Goal: Task Accomplishment & Management: Manage account settings

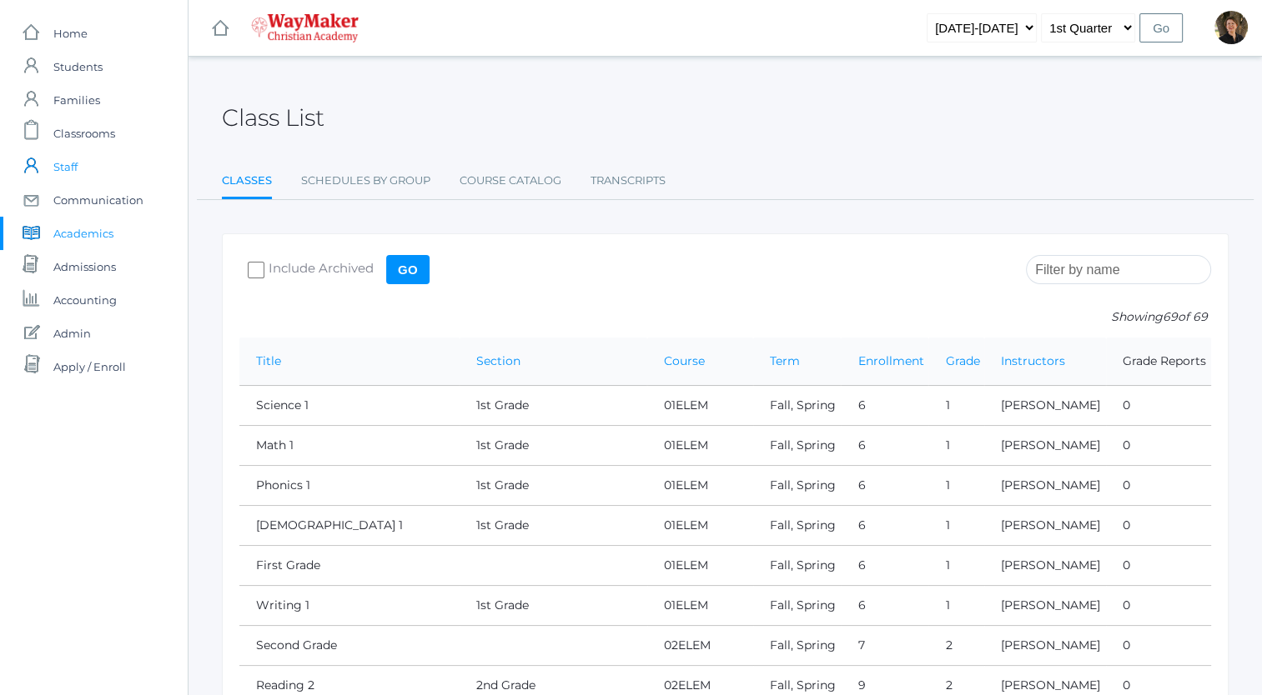
click at [65, 162] on span "Staff" at bounding box center [65, 166] width 24 height 33
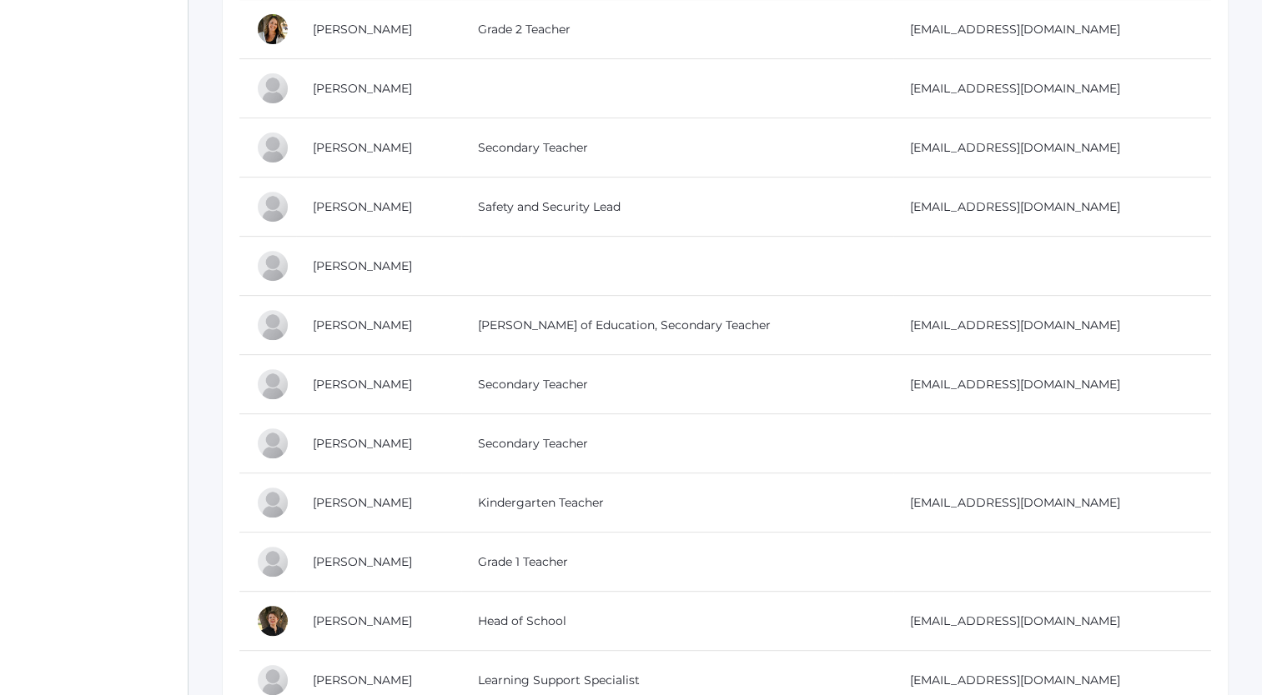
scroll to position [615, 0]
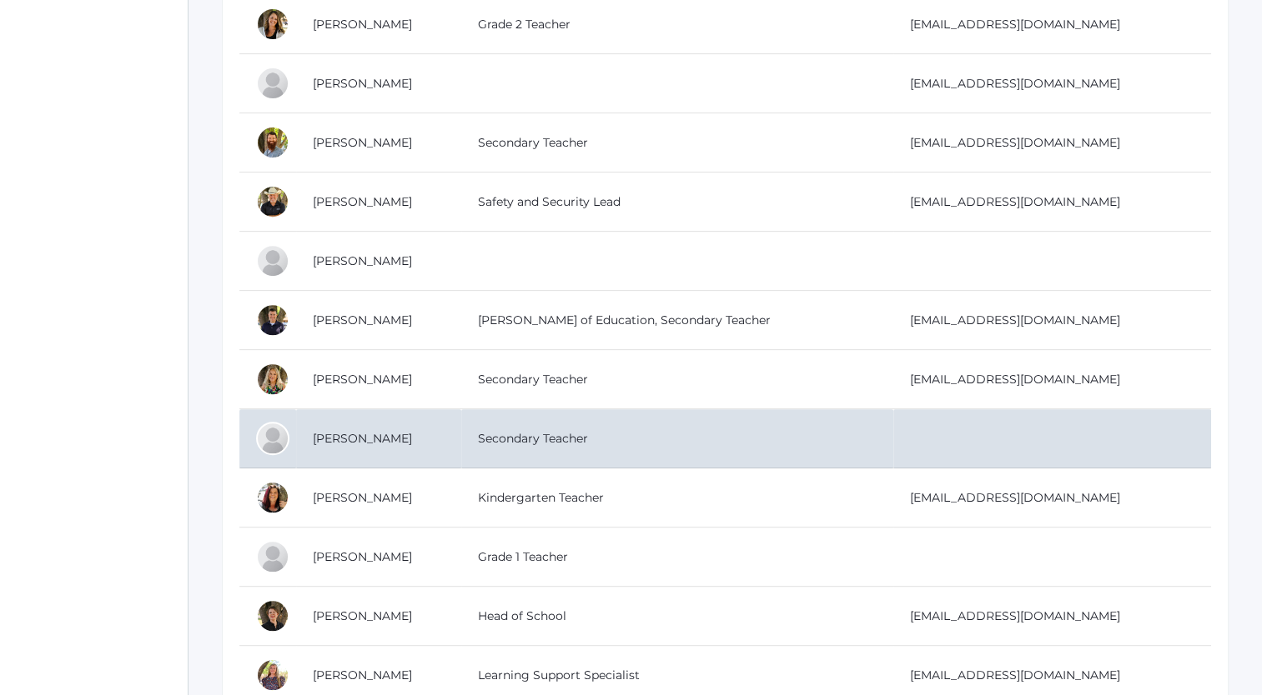
click at [384, 435] on td "Orban, Manuela" at bounding box center [378, 438] width 165 height 59
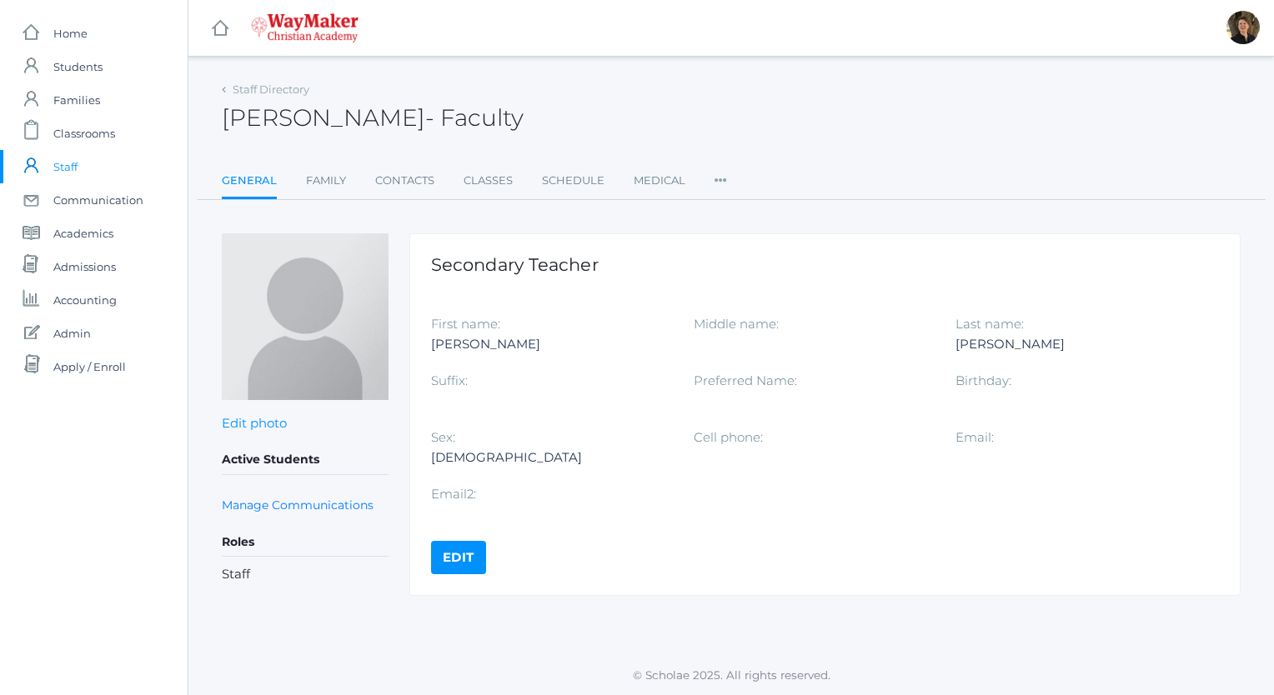
click at [459, 553] on link "Edit" at bounding box center [458, 557] width 55 height 33
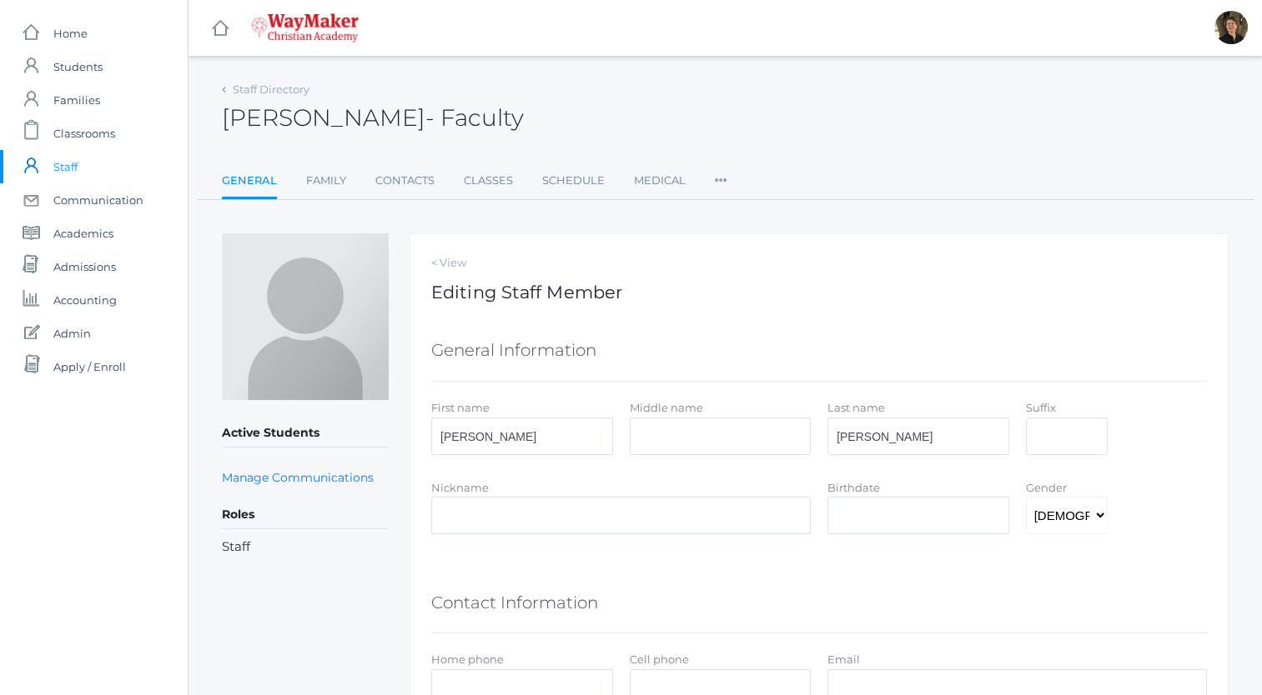
click at [718, 180] on icon at bounding box center [721, 175] width 13 height 23
click at [685, 294] on h1 "Editing Staff Member" at bounding box center [818, 292] width 775 height 19
click at [720, 178] on icon at bounding box center [721, 175] width 13 height 23
click at [406, 181] on link "Contacts" at bounding box center [404, 180] width 59 height 33
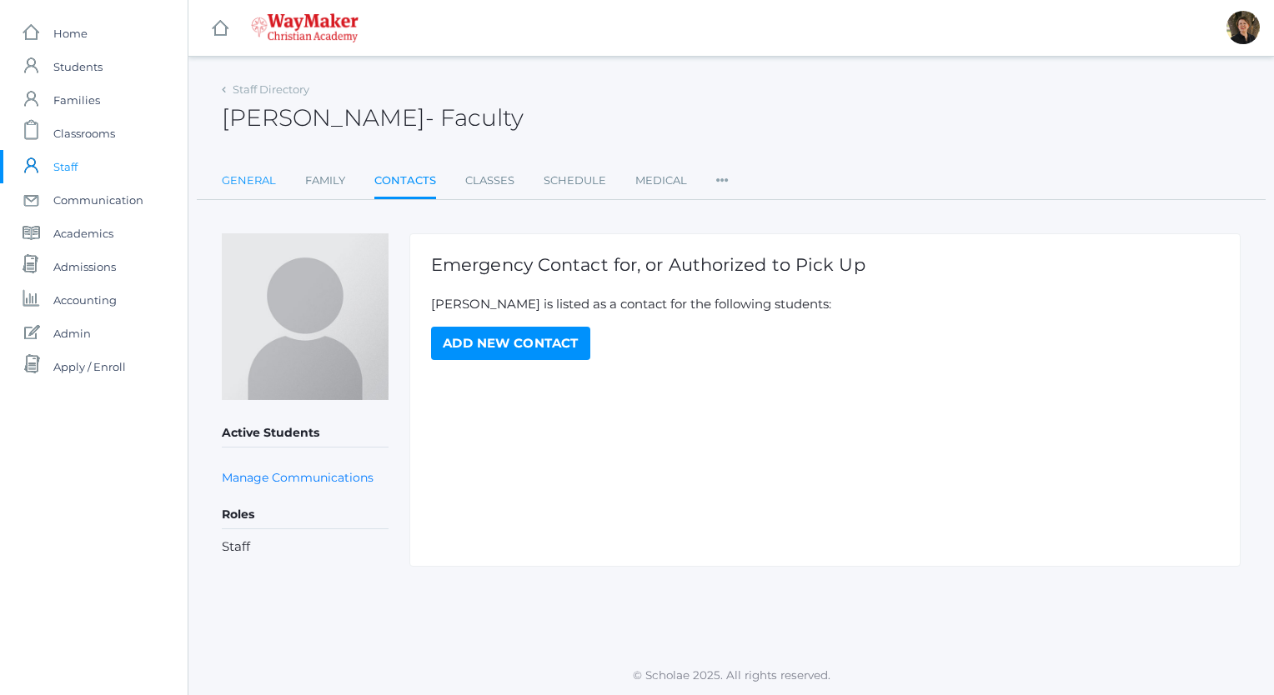
click at [249, 181] on link "General" at bounding box center [249, 180] width 54 height 33
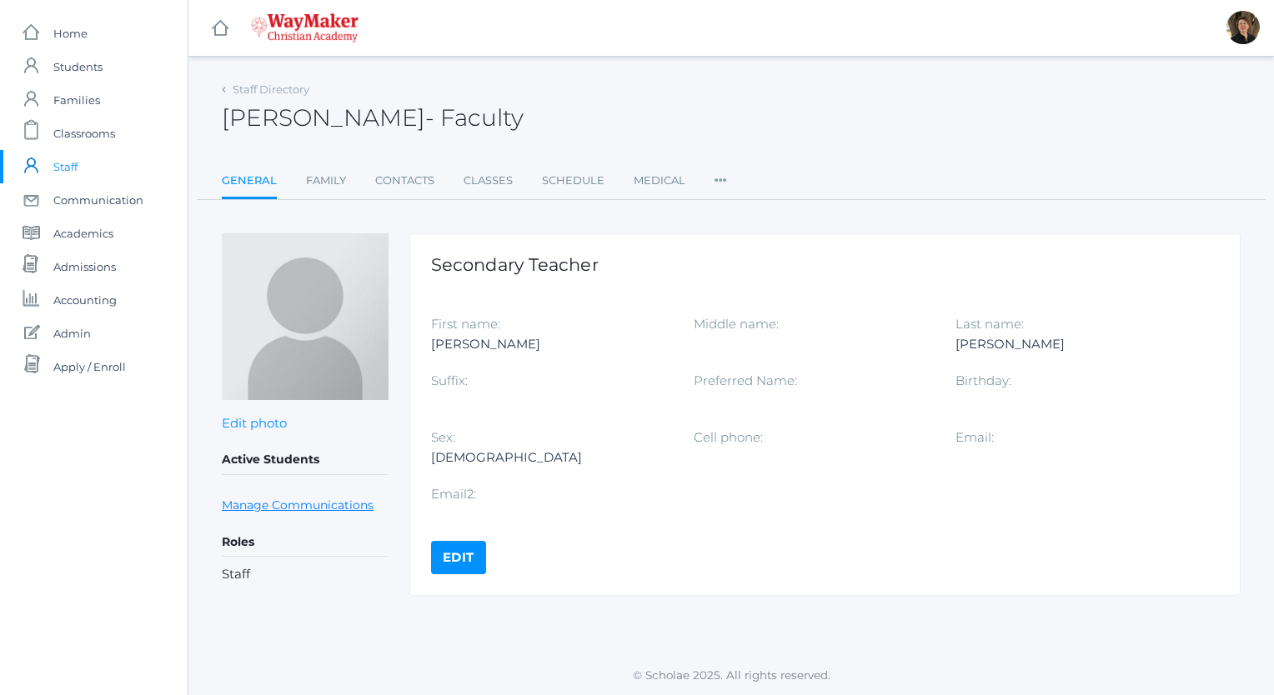
click at [314, 504] on link "Manage Communications" at bounding box center [298, 505] width 152 height 19
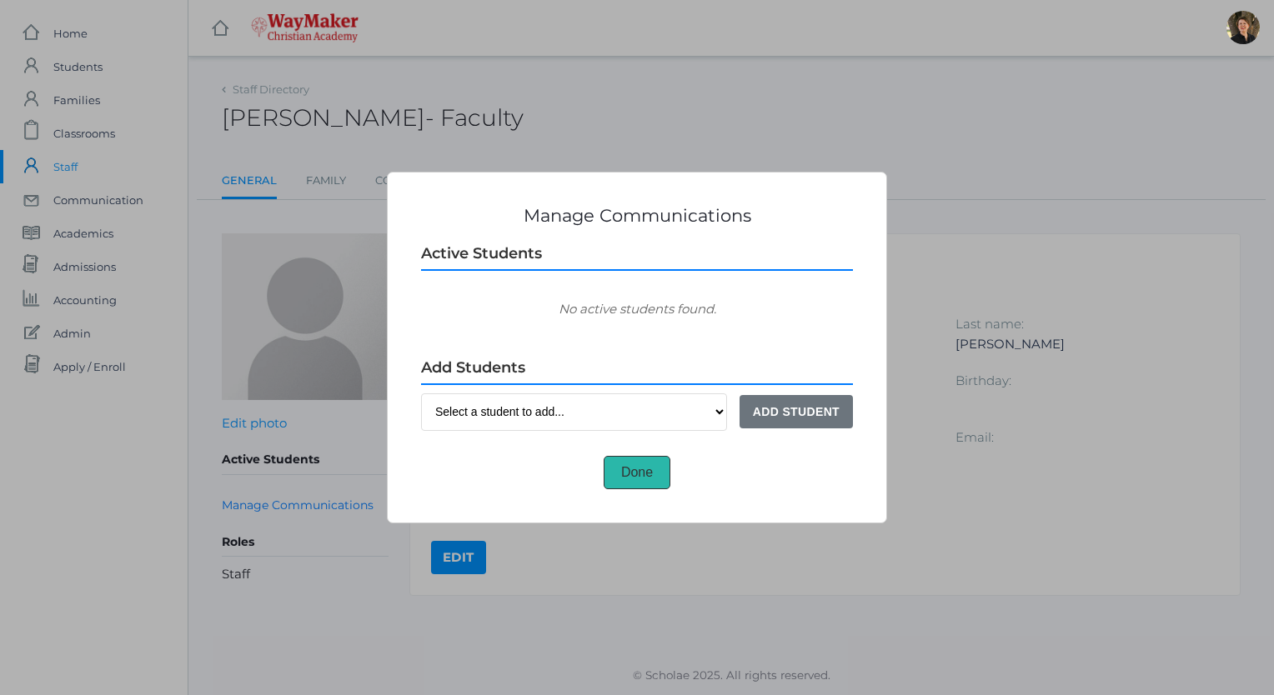
click at [647, 473] on button "Done" at bounding box center [637, 472] width 67 height 33
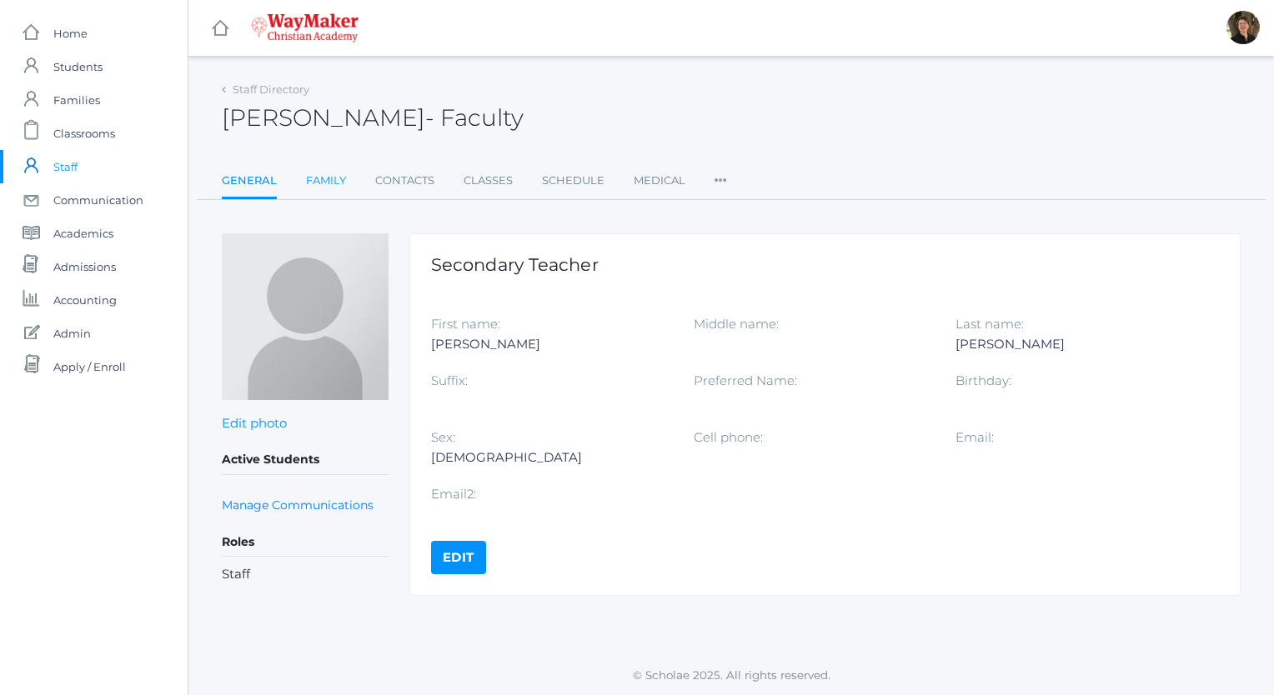
click at [322, 179] on link "Family" at bounding box center [326, 180] width 40 height 33
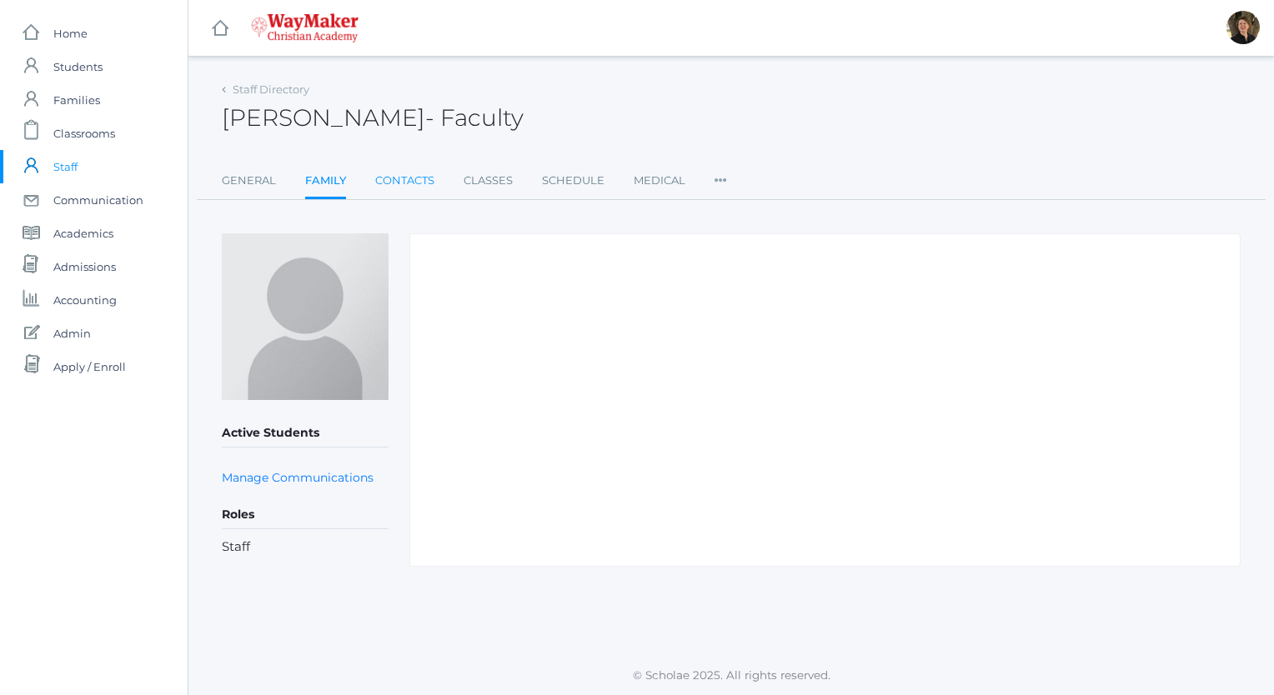
click at [384, 179] on link "Contacts" at bounding box center [404, 180] width 59 height 33
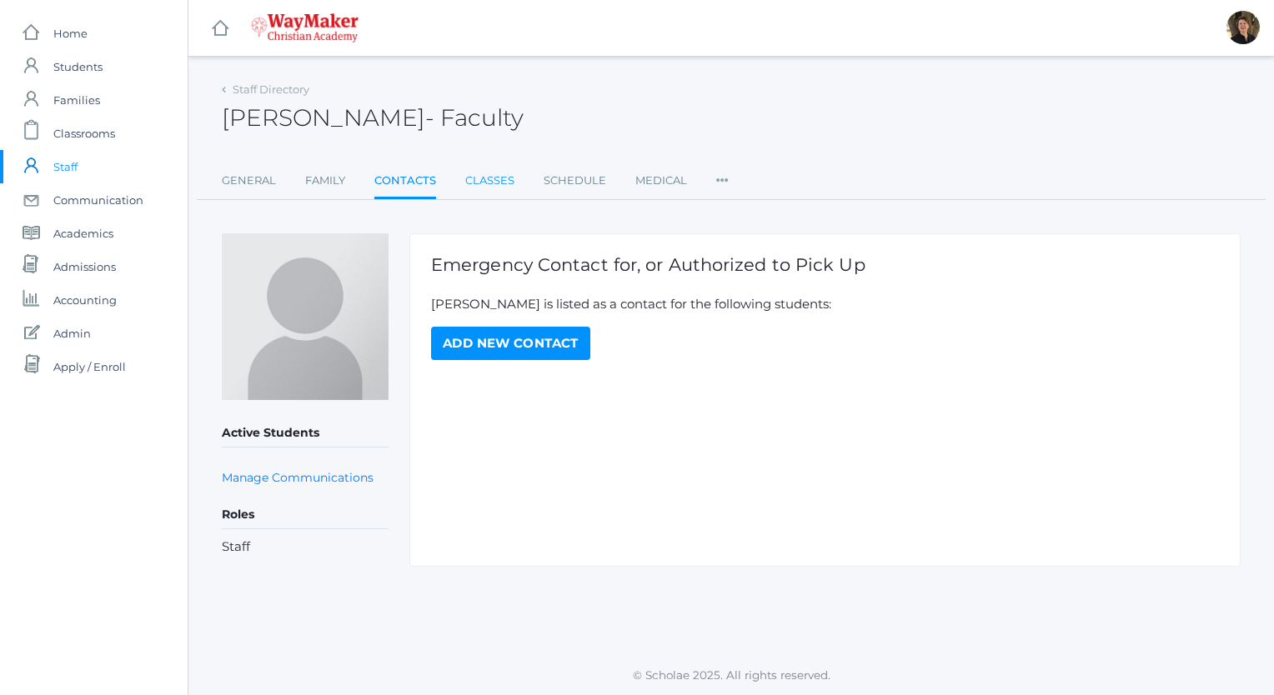
click at [478, 180] on link "Classes" at bounding box center [489, 180] width 49 height 33
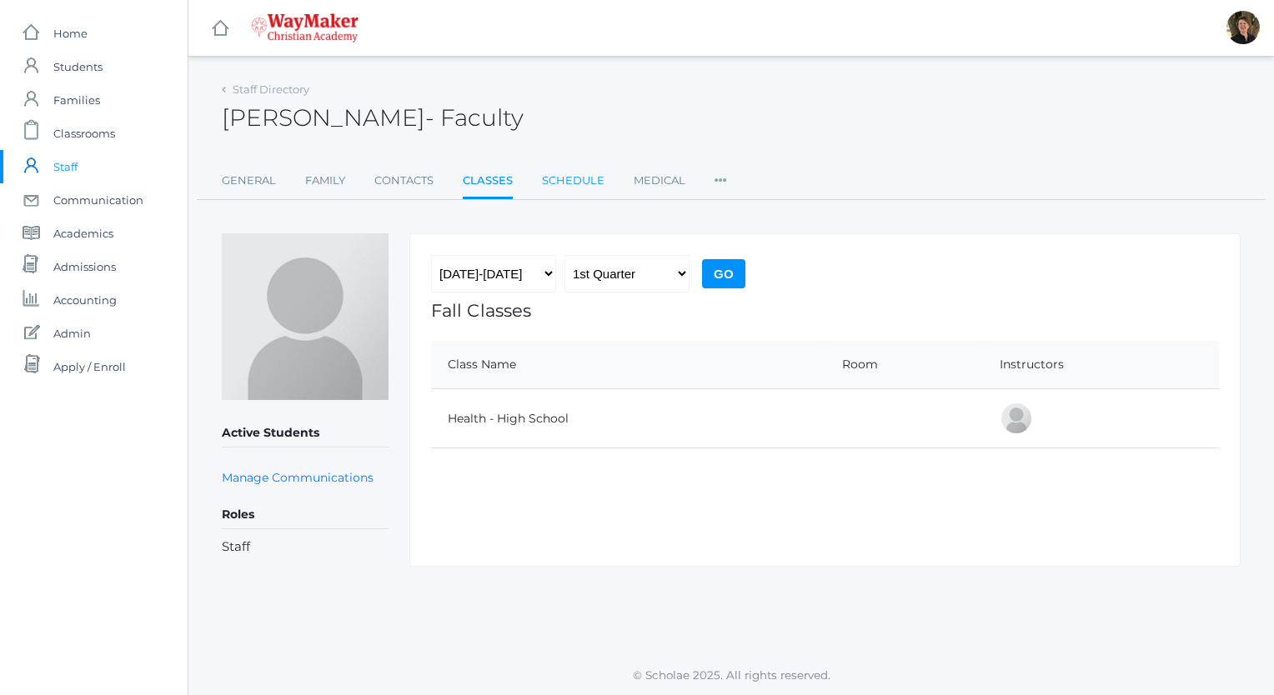
click at [569, 182] on link "Schedule" at bounding box center [573, 180] width 63 height 33
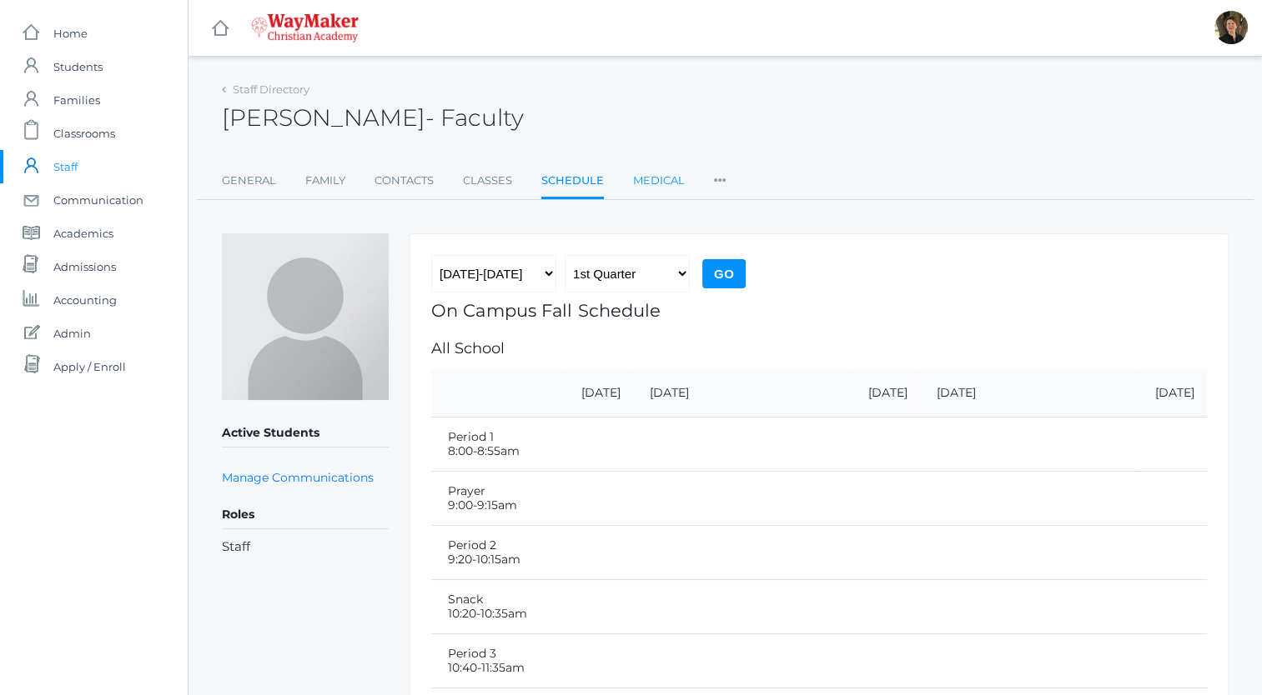
click at [650, 181] on link "Medical" at bounding box center [659, 180] width 52 height 33
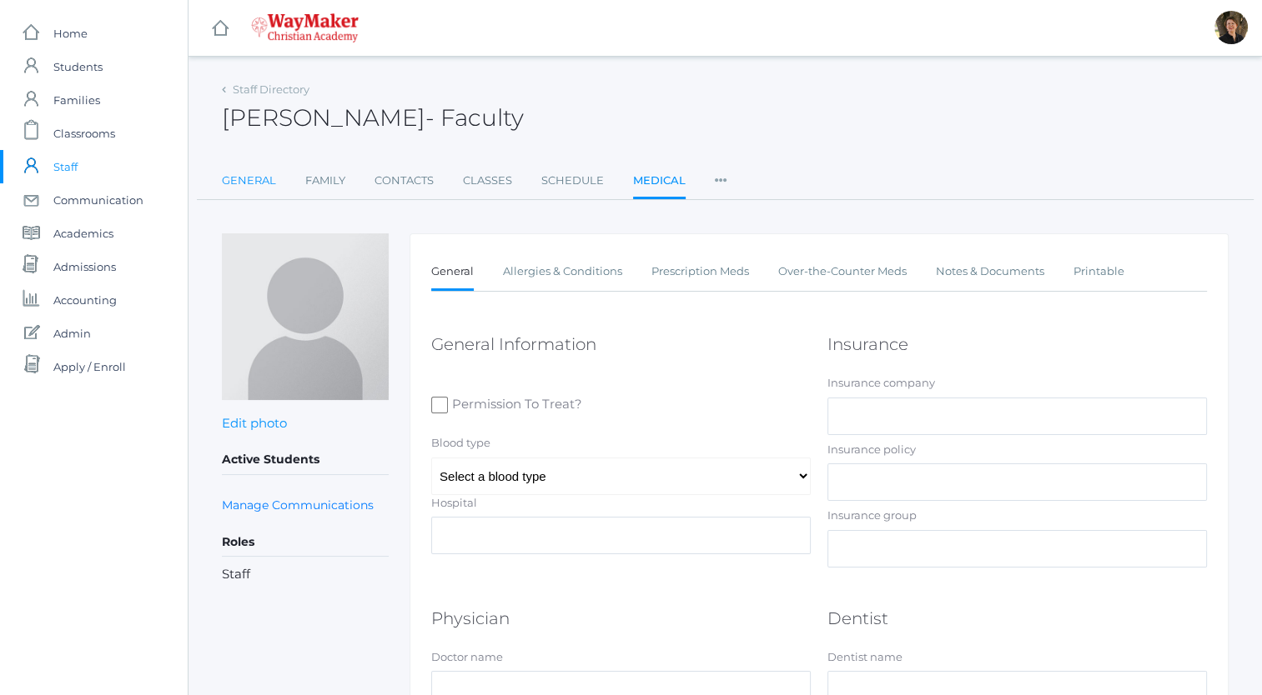
click at [233, 180] on link "General" at bounding box center [249, 180] width 54 height 33
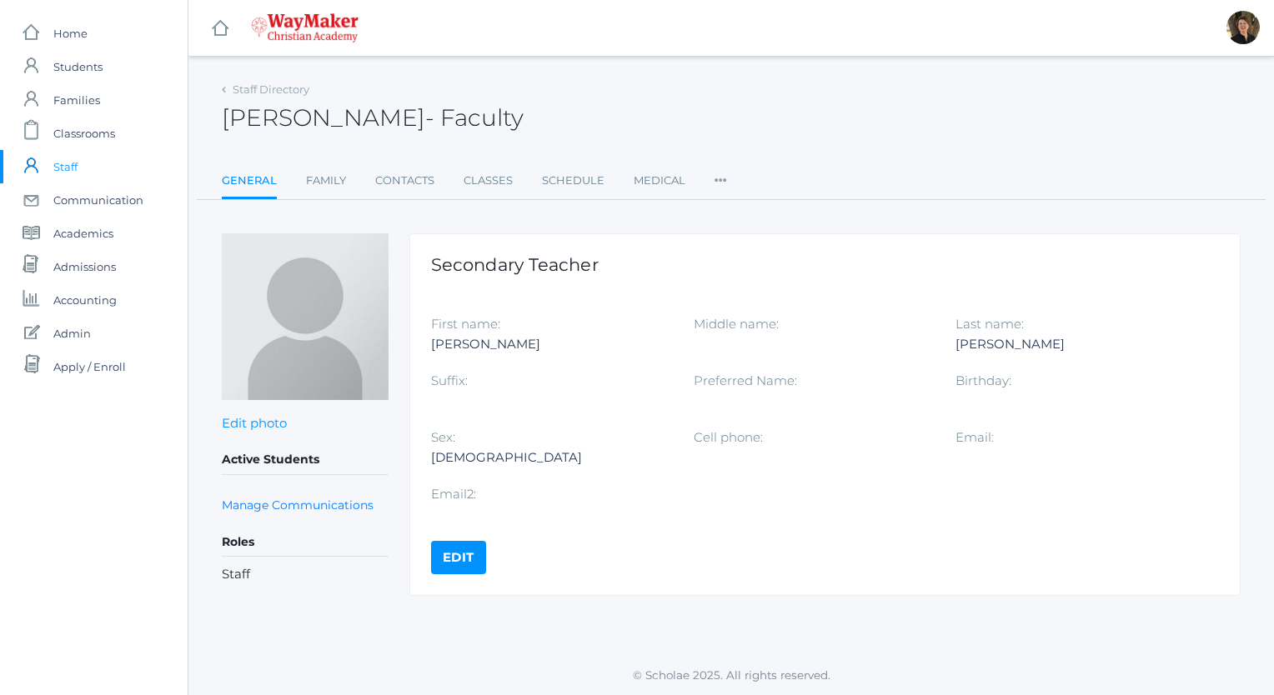
click at [449, 559] on link "Edit" at bounding box center [458, 557] width 55 height 33
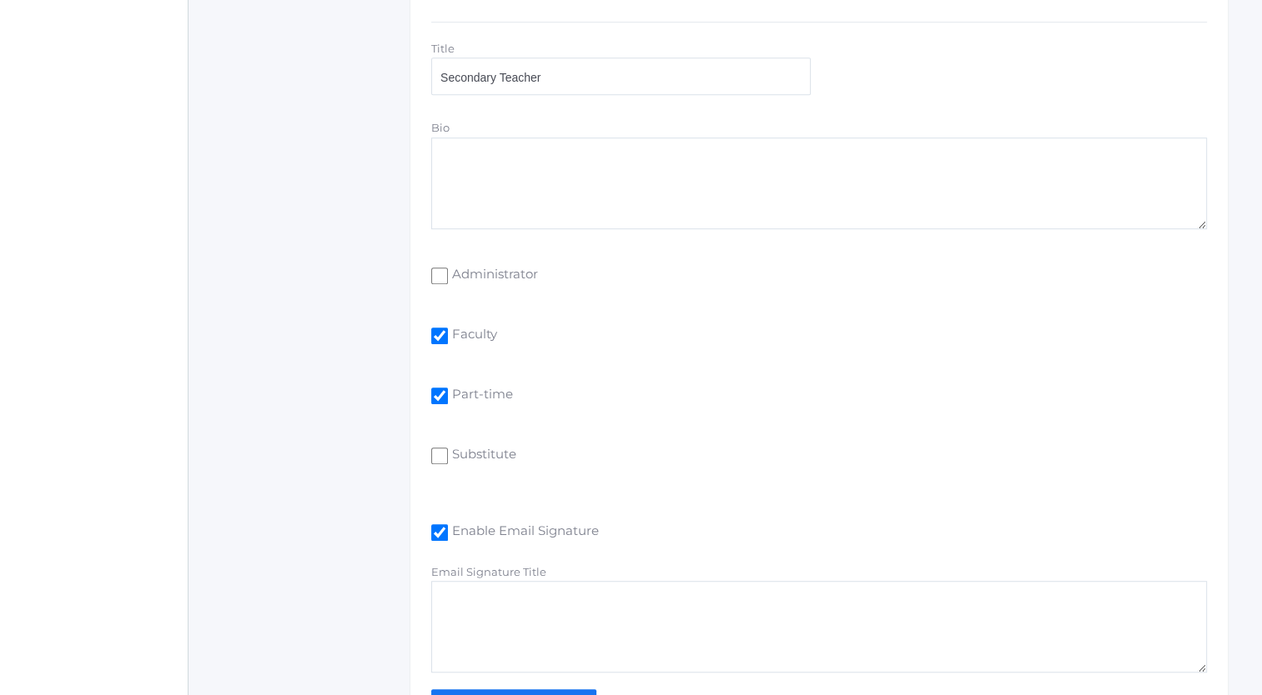
scroll to position [1125, 0]
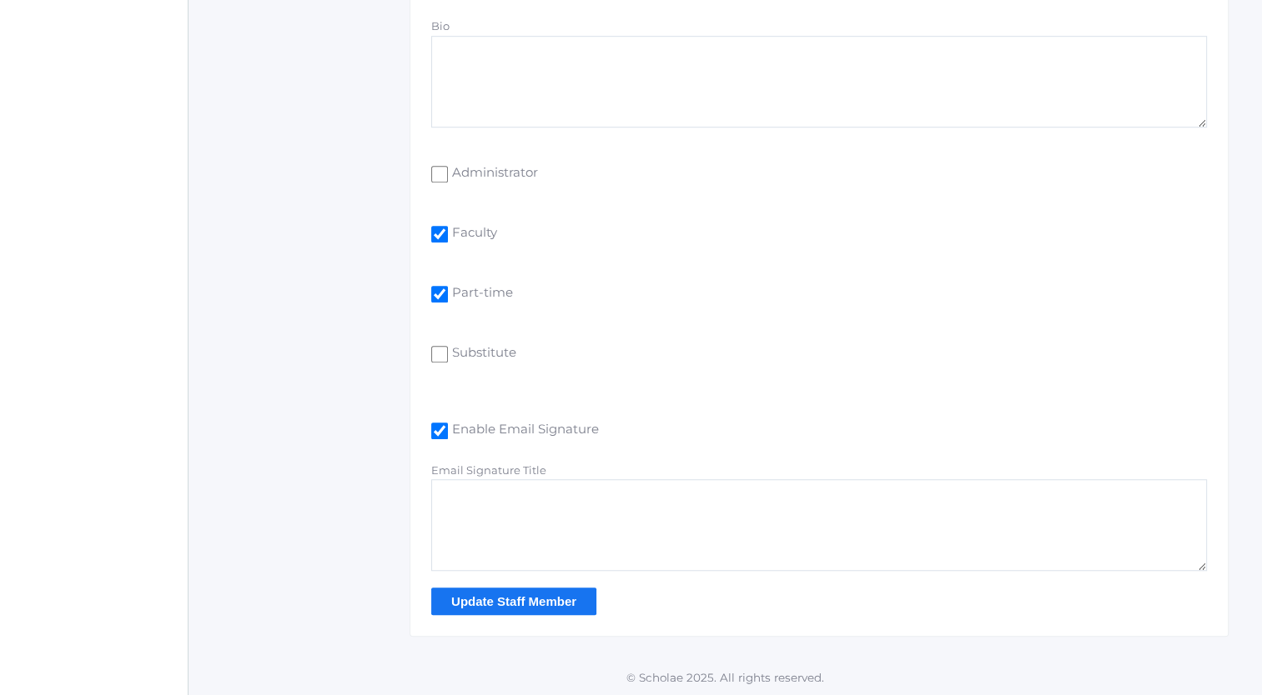
click at [508, 599] on input "Update Staff Member" at bounding box center [513, 602] width 165 height 28
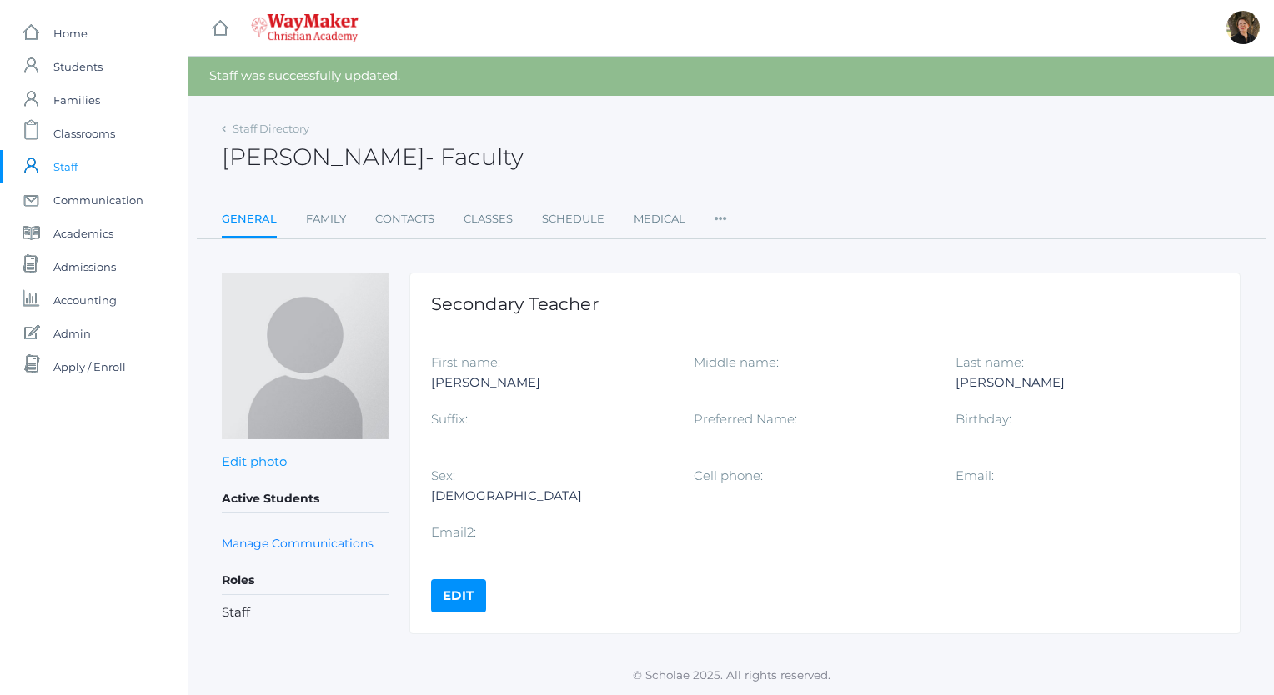
click at [720, 219] on icon at bounding box center [721, 214] width 13 height 23
click at [740, 284] on link "User Access" at bounding box center [769, 286] width 76 height 33
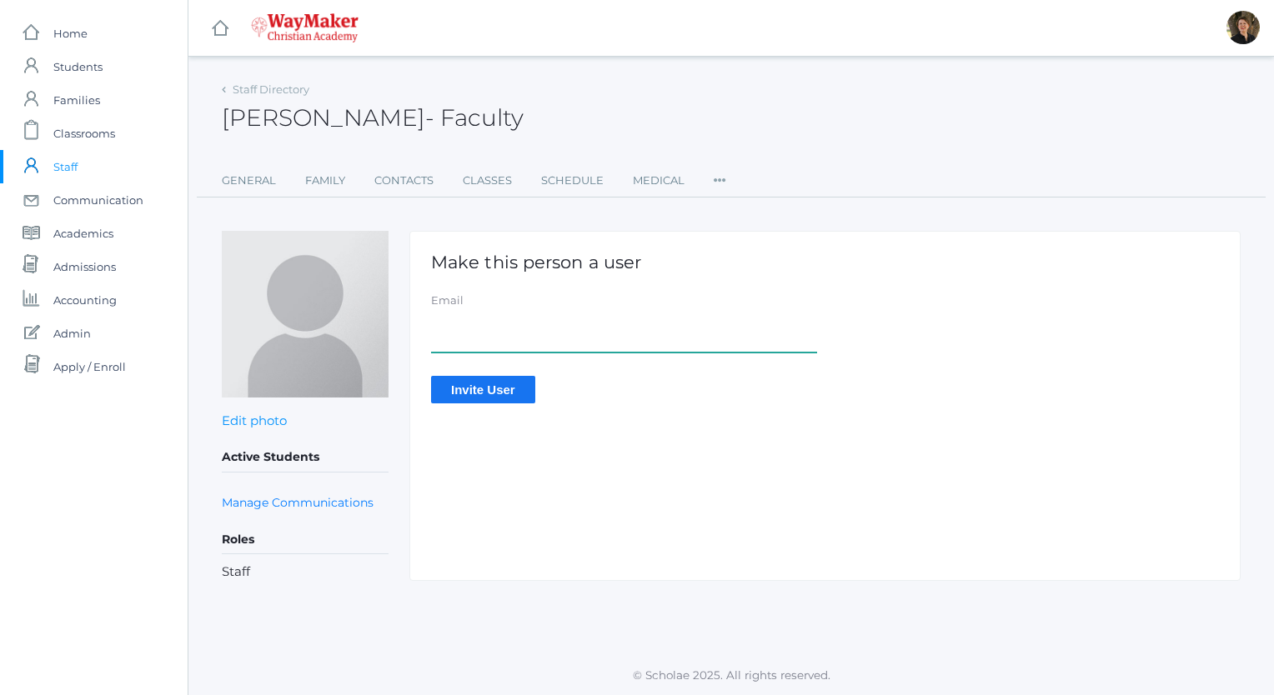
click at [465, 342] on input "Email" at bounding box center [624, 334] width 386 height 38
type input "a"
type input "[EMAIL_ADDRESS][DOMAIN_NAME]"
click at [472, 384] on input "Invite User" at bounding box center [483, 390] width 104 height 28
